Goal: Task Accomplishment & Management: Use online tool/utility

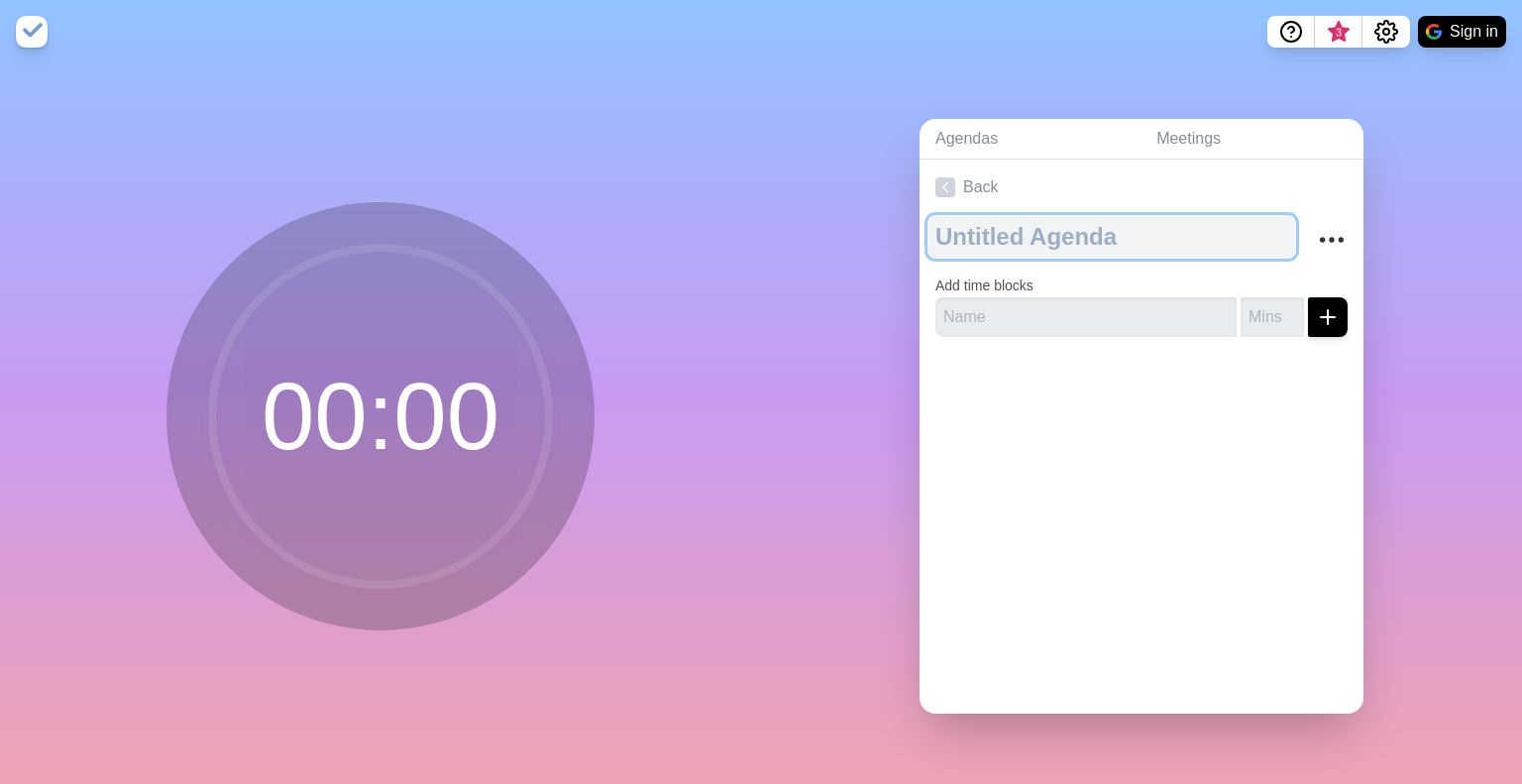
click at [1081, 240] on textarea at bounding box center [1112, 237] width 369 height 44
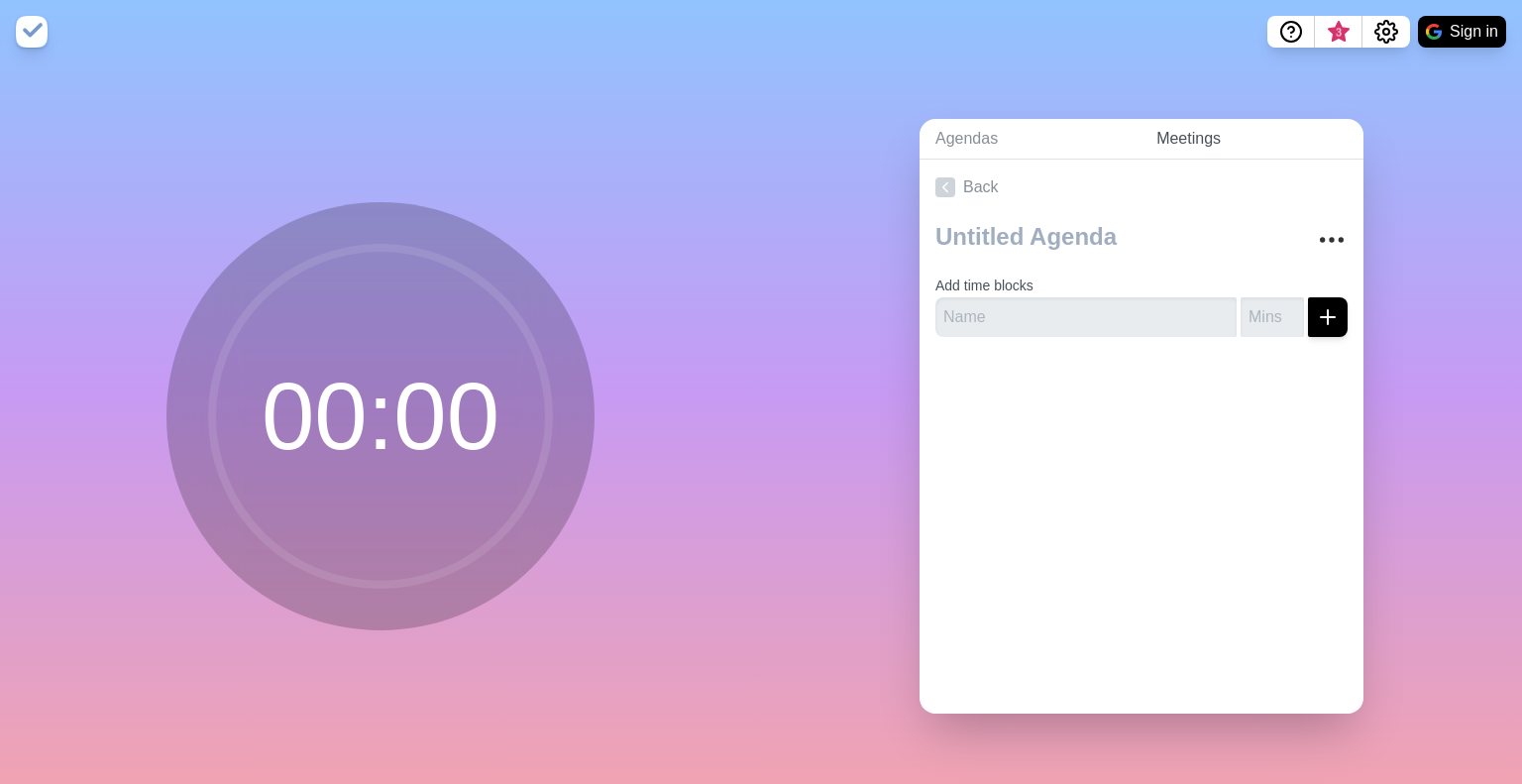
click at [1180, 141] on link "Meetings" at bounding box center [1252, 139] width 223 height 41
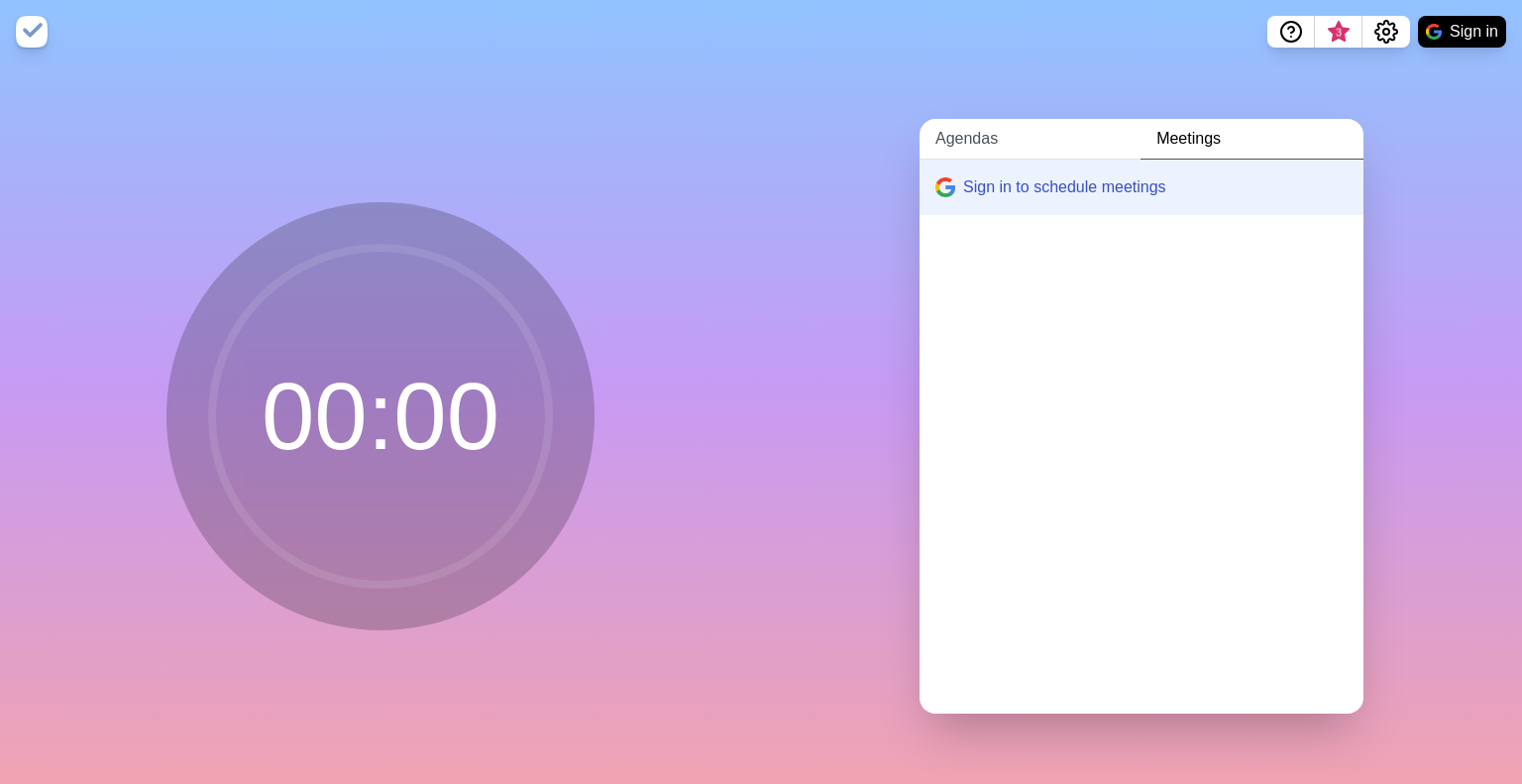
click at [986, 123] on link "Agendas" at bounding box center [1030, 139] width 221 height 41
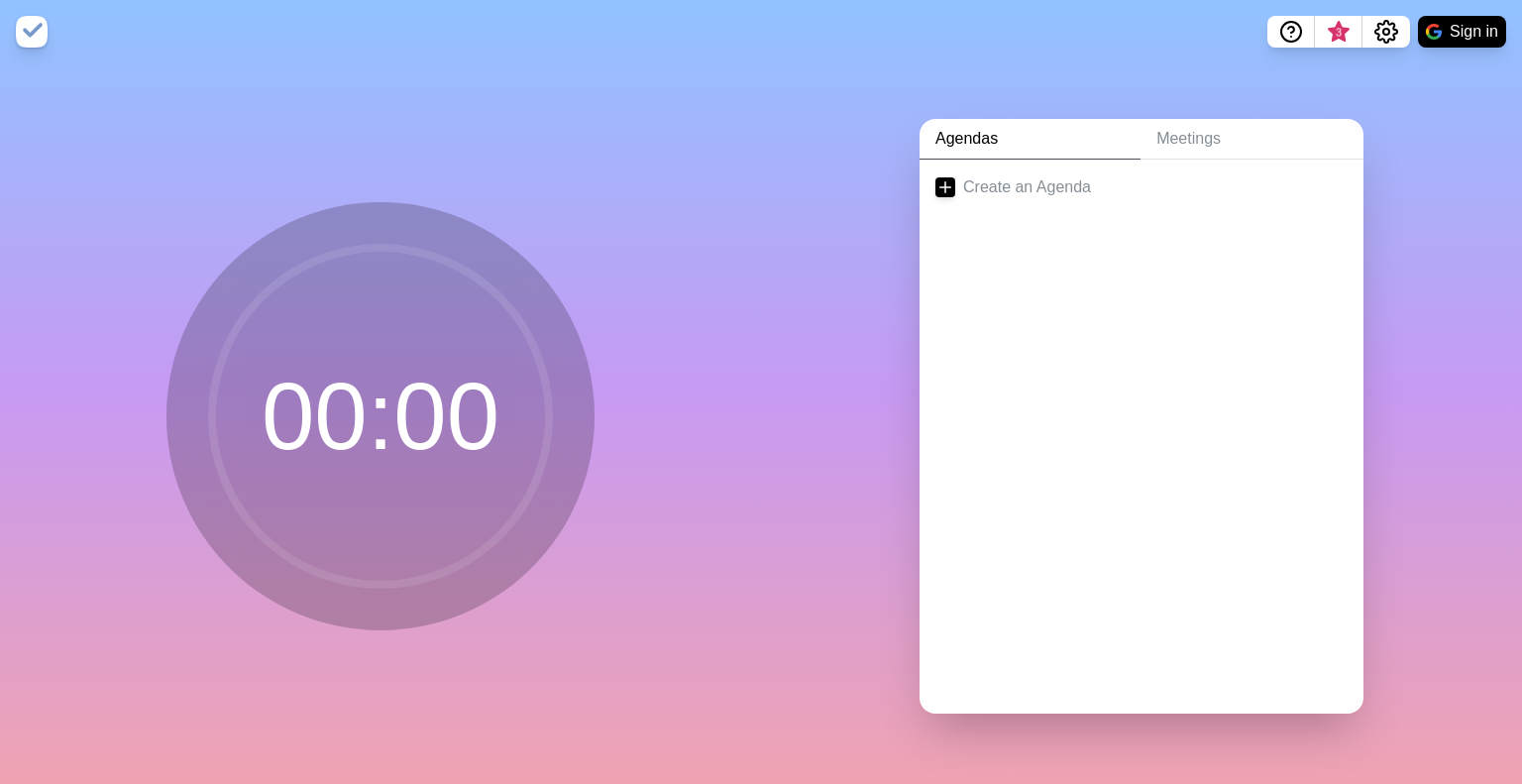
click at [1123, 144] on link "Agendas" at bounding box center [1030, 139] width 221 height 41
click at [1162, 132] on link "Meetings" at bounding box center [1252, 139] width 223 height 41
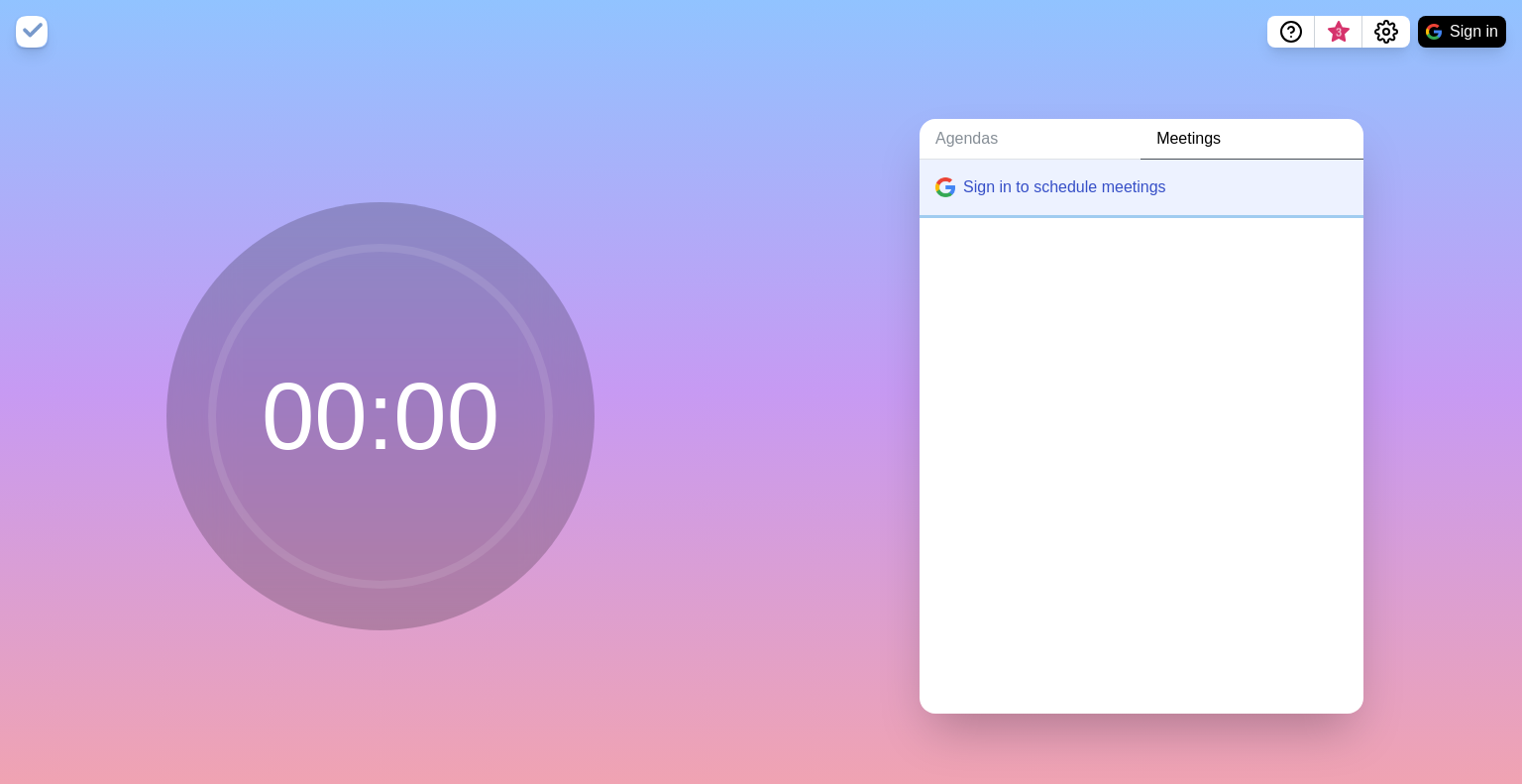
click at [1122, 161] on button "Sign in to schedule meetings" at bounding box center [1142, 187] width 444 height 55
click at [331, 357] on circle at bounding box center [380, 416] width 337 height 337
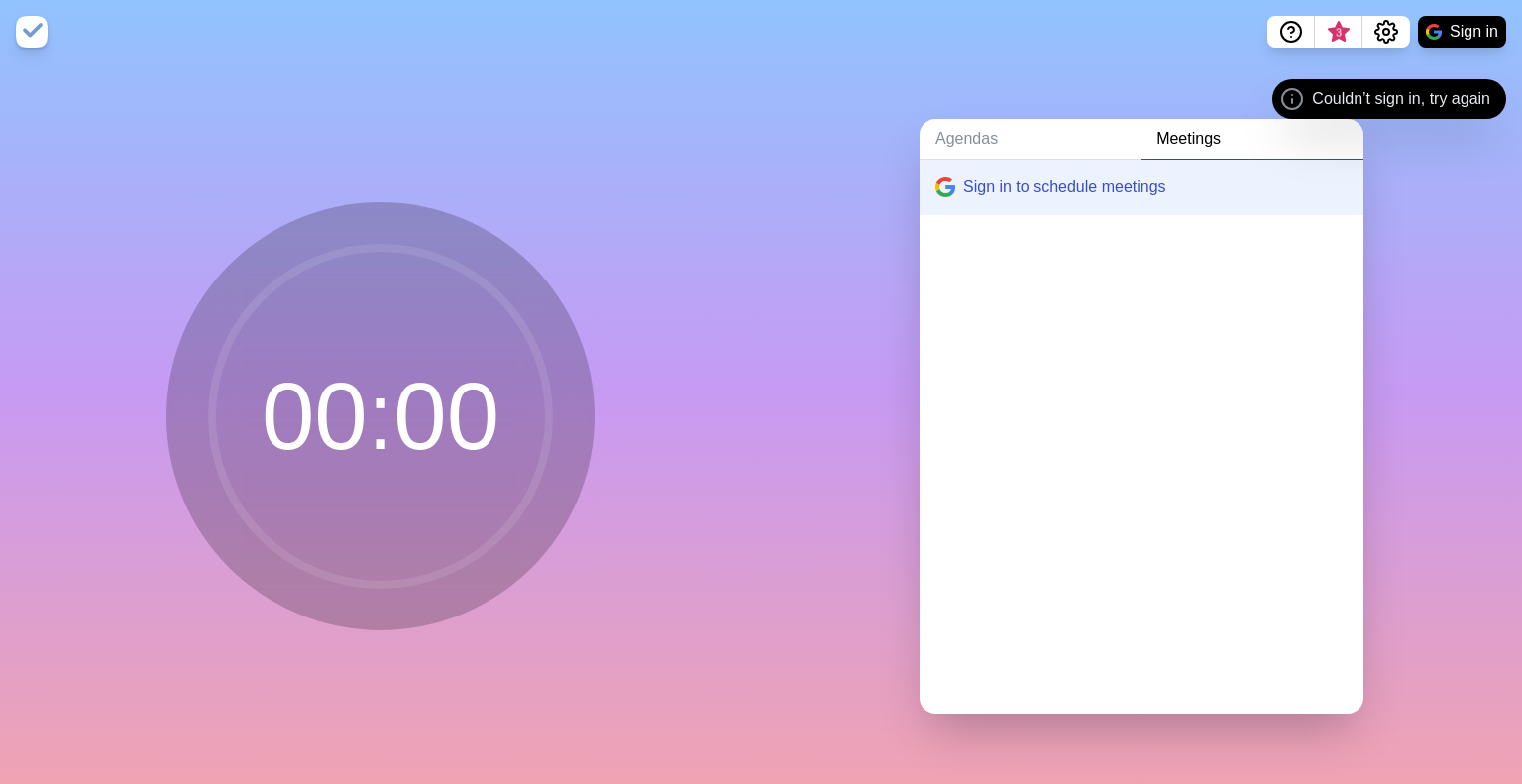
click at [24, 37] on img at bounding box center [32, 32] width 32 height 32
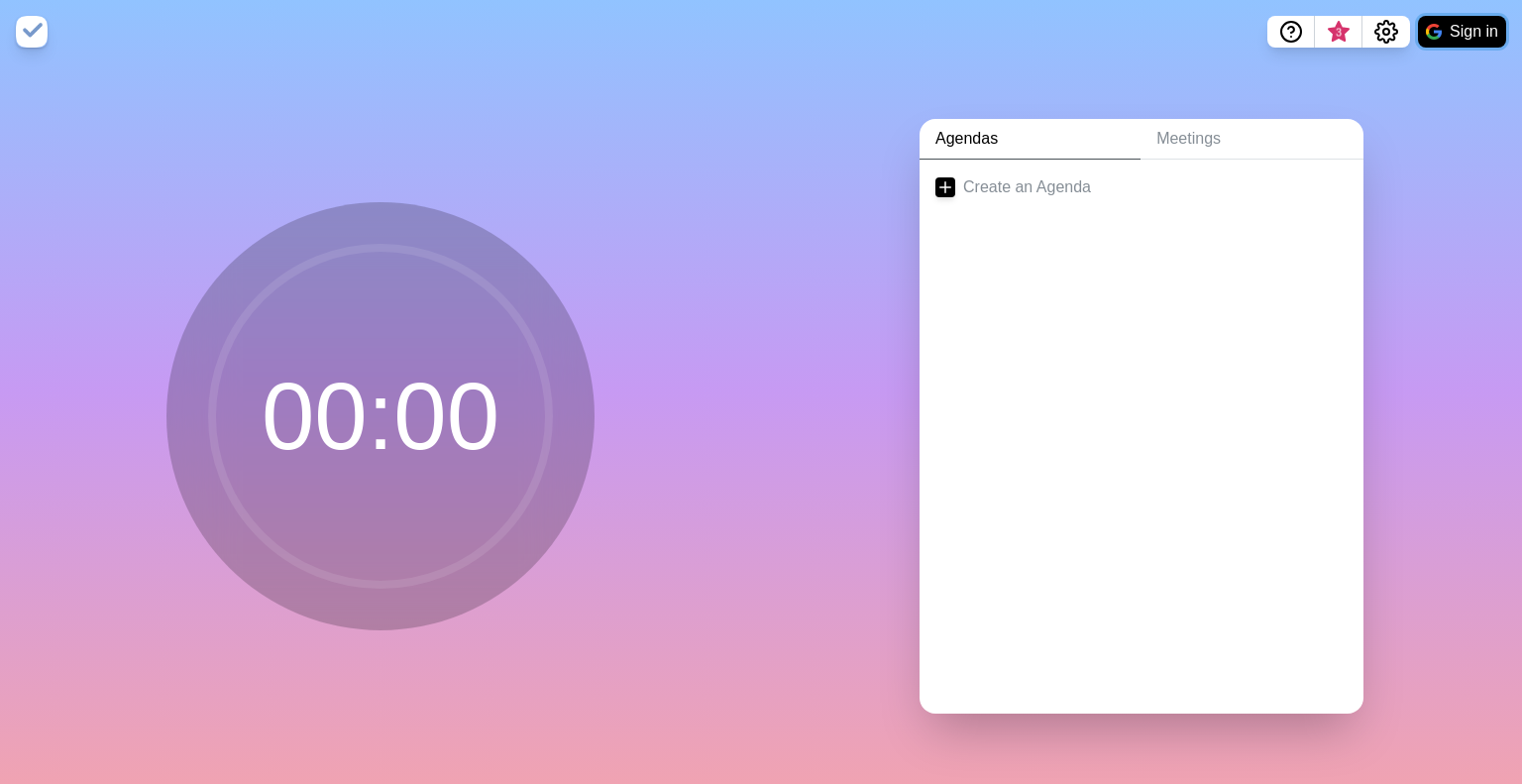
click at [1434, 41] on button "Sign in" at bounding box center [1462, 32] width 88 height 32
click at [1484, 38] on button "Sign in" at bounding box center [1462, 32] width 88 height 32
click at [1472, 29] on button "Sign in" at bounding box center [1462, 32] width 88 height 32
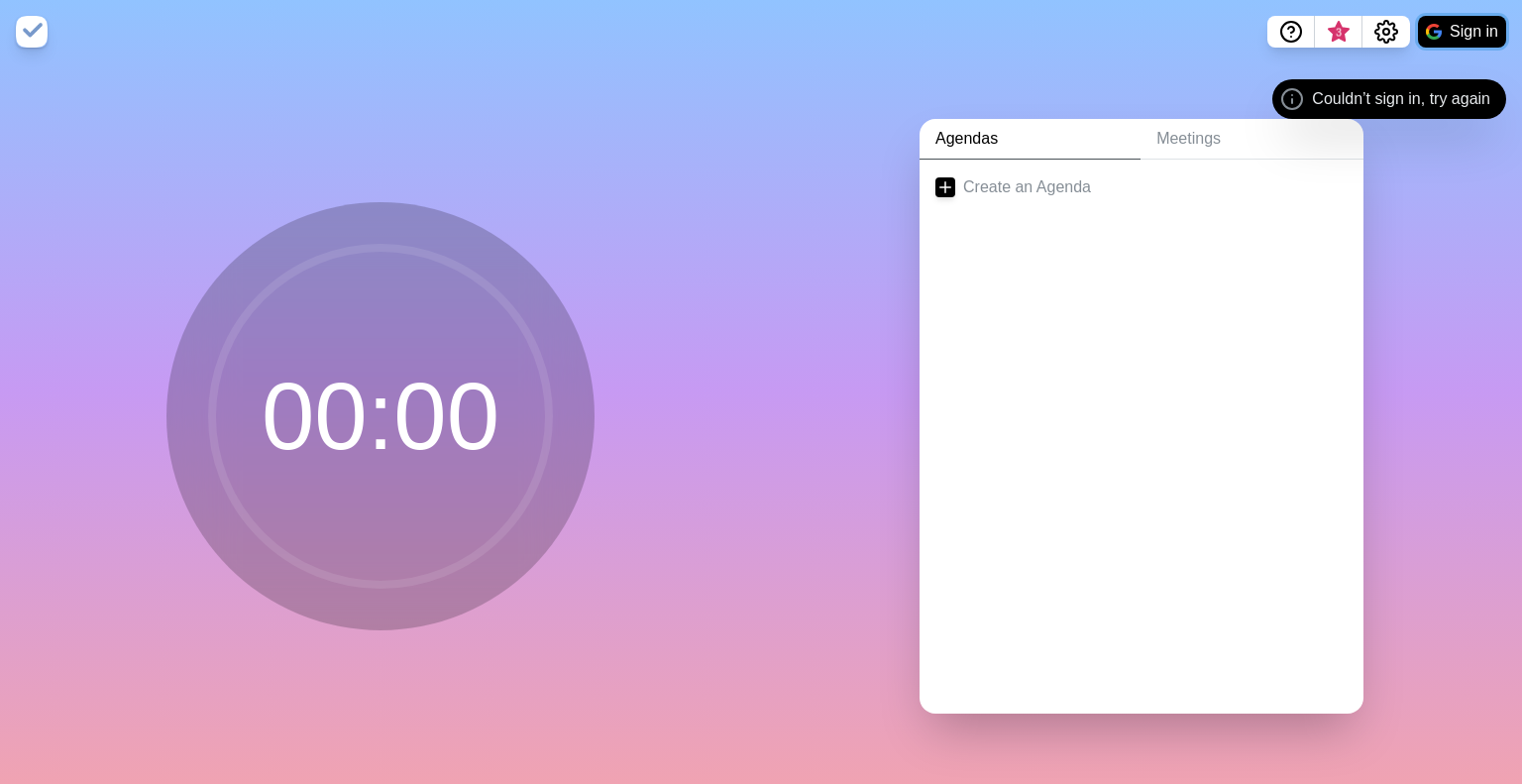
click at [1456, 35] on button "Sign in" at bounding box center [1462, 32] width 88 height 32
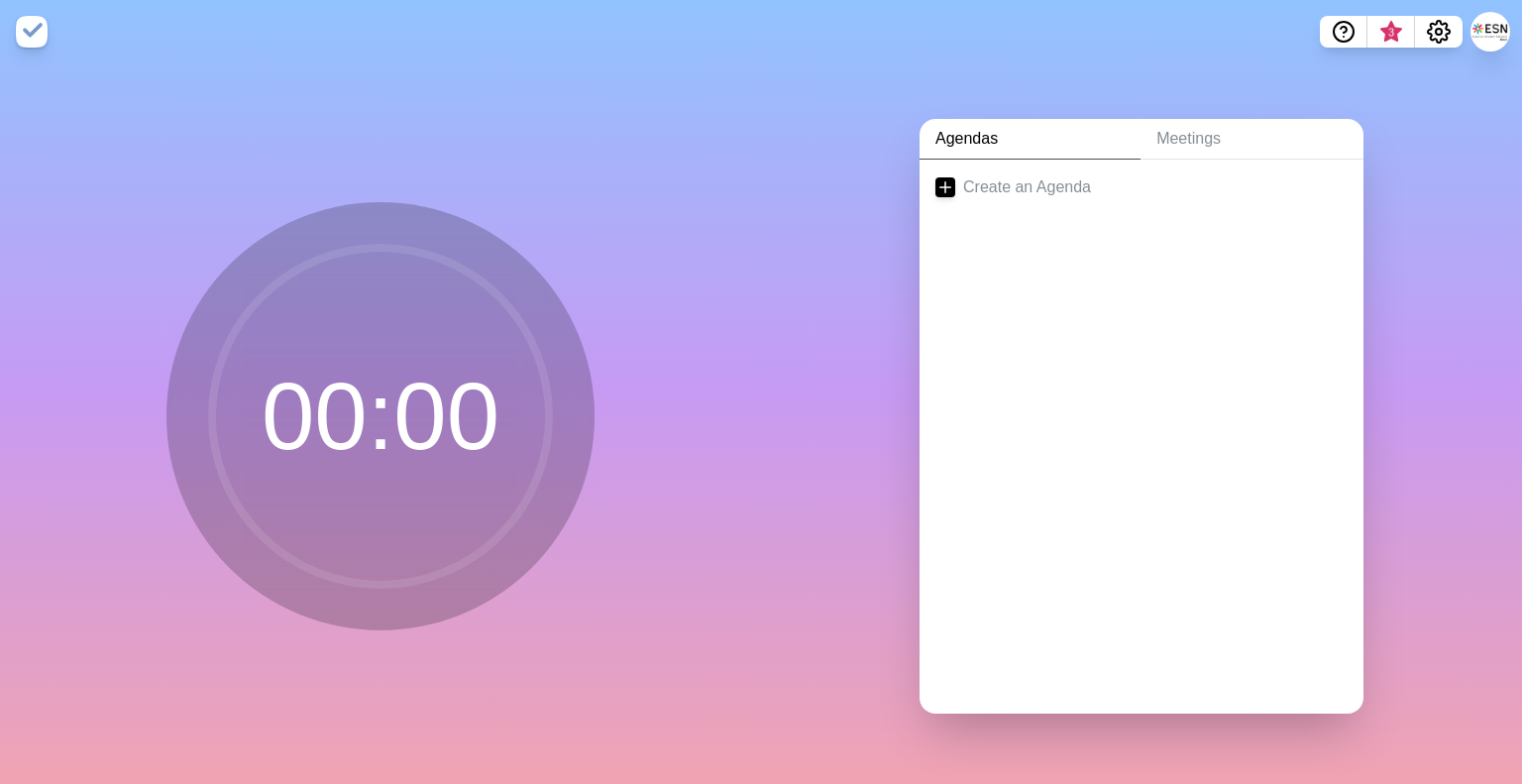
click at [941, 514] on div "Create an Agenda" at bounding box center [1142, 437] width 444 height 554
